Goal: Task Accomplishment & Management: Manage account settings

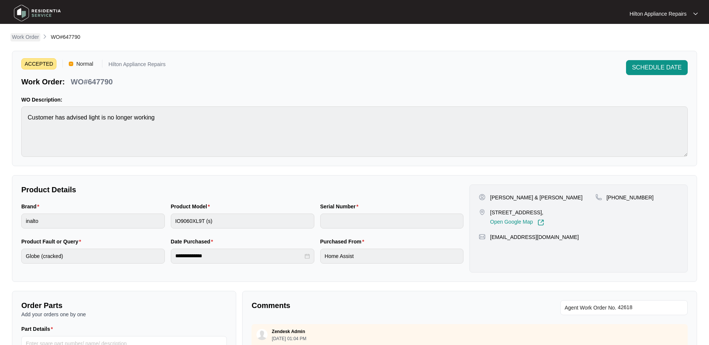
click at [21, 38] on p "Work Order" at bounding box center [25, 36] width 27 height 7
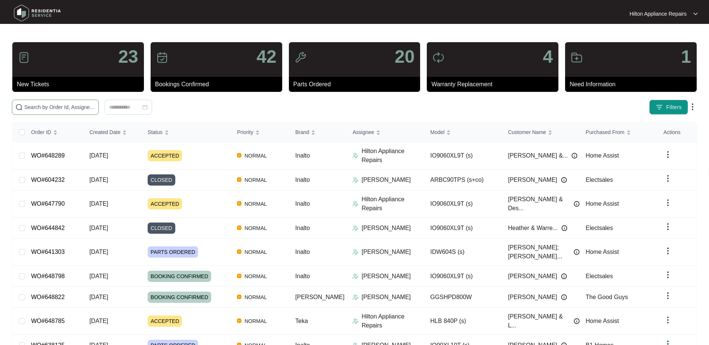
click at [37, 111] on input "text" at bounding box center [59, 107] width 71 height 8
paste input "WO#648289"
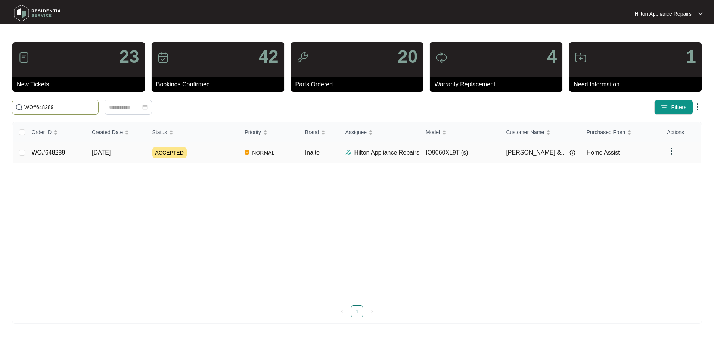
type input "WO#648289"
click at [111, 154] on span "[DATE]" at bounding box center [101, 152] width 19 height 6
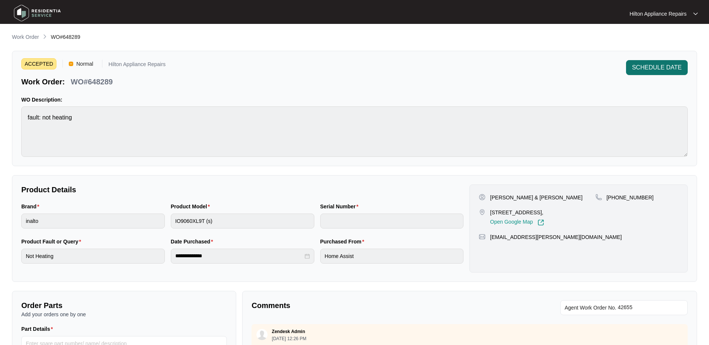
click at [654, 67] on span "SCHEDULE DATE" at bounding box center [657, 67] width 50 height 9
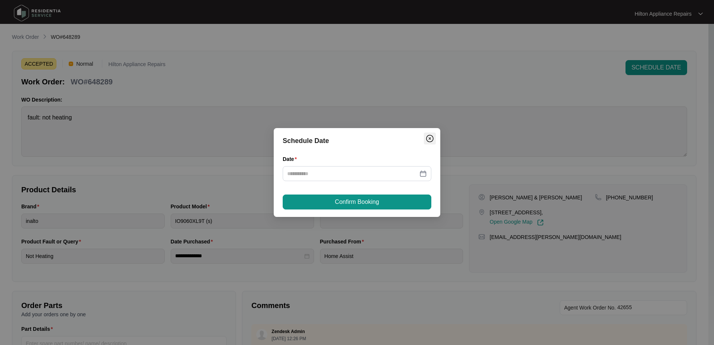
click at [432, 136] on img "Close" at bounding box center [430, 138] width 9 height 9
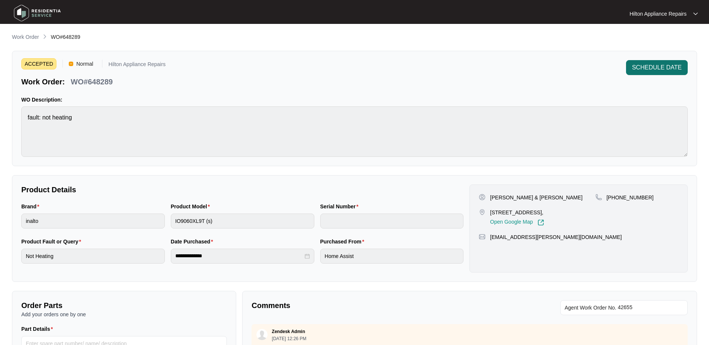
click at [645, 68] on span "SCHEDULE DATE" at bounding box center [657, 67] width 50 height 9
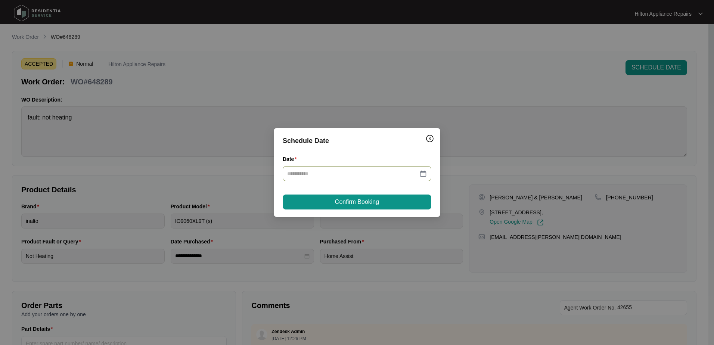
click at [423, 174] on div at bounding box center [357, 174] width 140 height 8
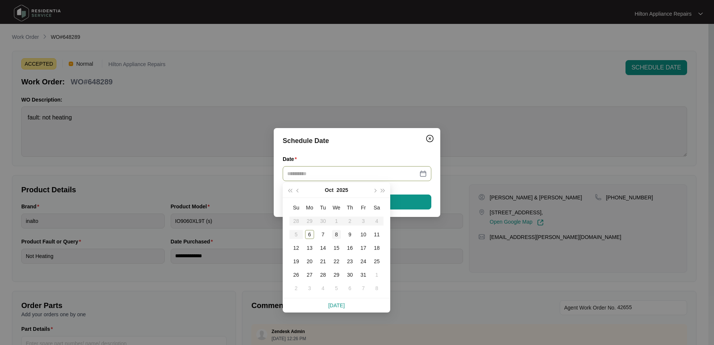
click at [338, 232] on div "8" at bounding box center [336, 234] width 9 height 9
type input "**********"
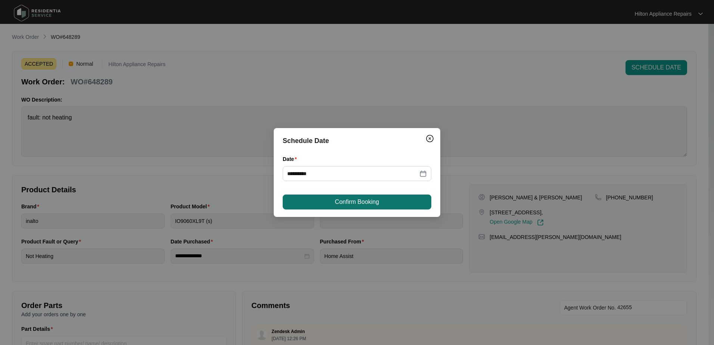
click at [383, 205] on button "Confirm Booking" at bounding box center [357, 202] width 149 height 15
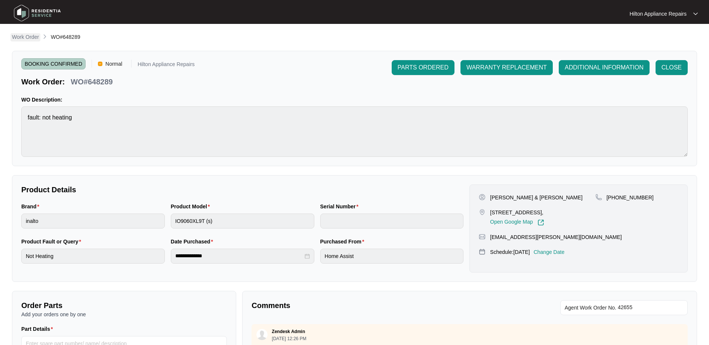
click at [22, 34] on p "Work Order" at bounding box center [25, 36] width 27 height 7
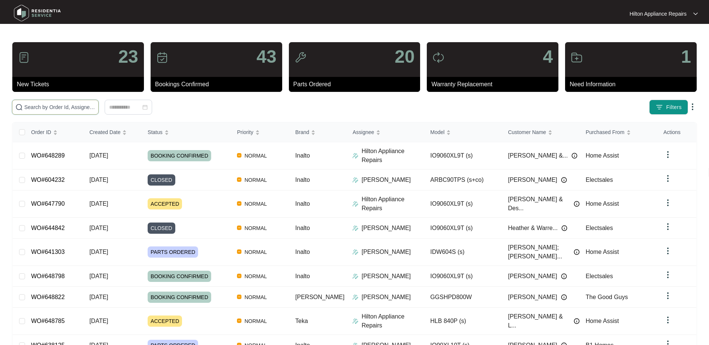
click at [37, 107] on input "text" at bounding box center [59, 107] width 71 height 8
paste input "WO#635866"
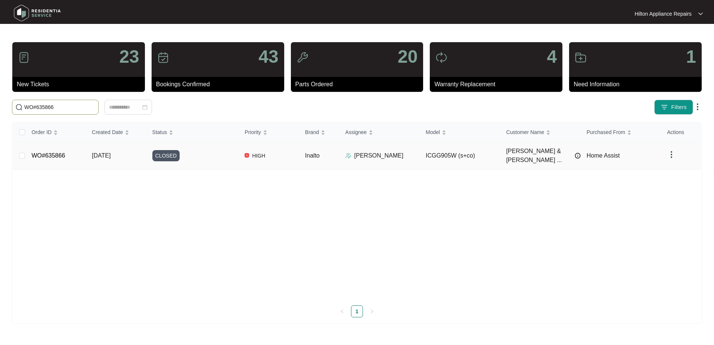
type input "WO#635866"
click at [99, 152] on span "[DATE]" at bounding box center [101, 155] width 19 height 6
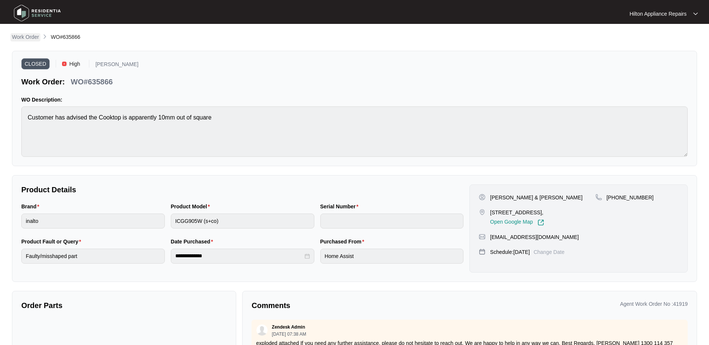
click at [21, 36] on p "Work Order" at bounding box center [25, 36] width 27 height 7
